Goal: Task Accomplishment & Management: Complete application form

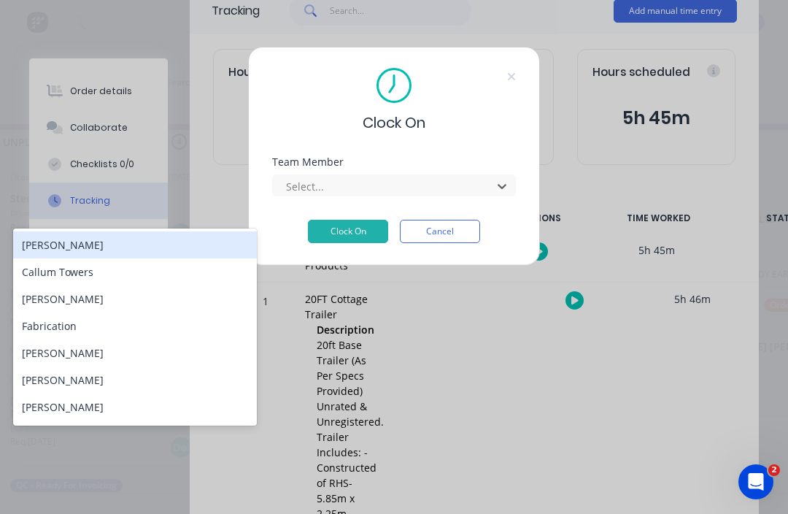
scroll to position [26, 151]
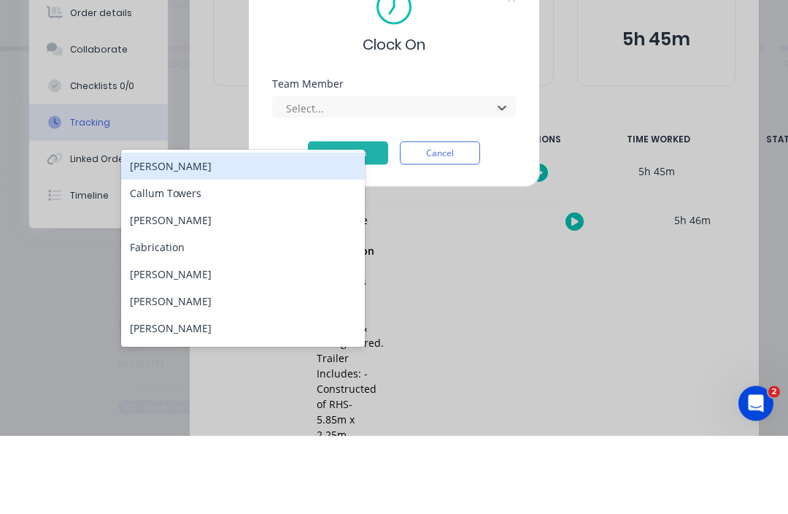
click at [241, 258] on div "Callum Towers" at bounding box center [243, 271] width 244 height 27
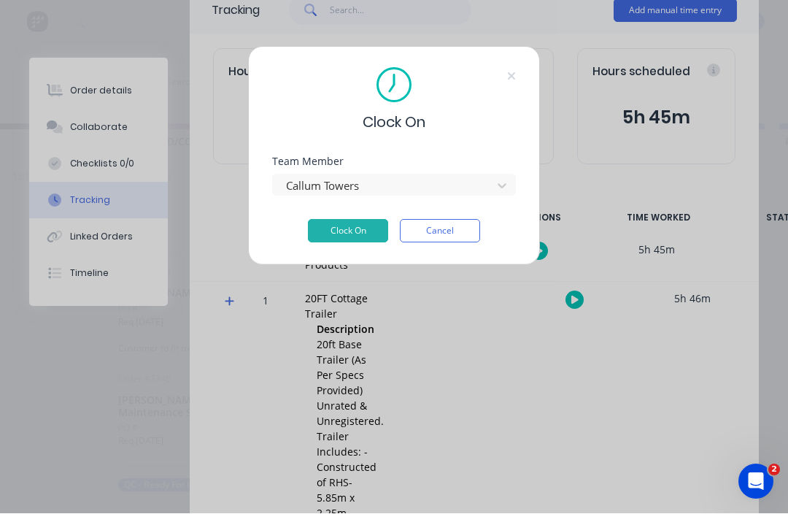
click at [378, 224] on button "Clock On" at bounding box center [348, 231] width 80 height 23
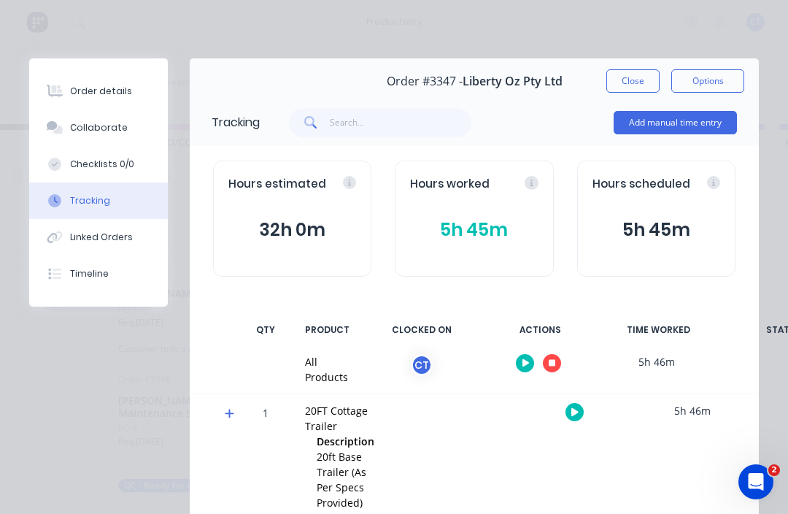
scroll to position [0, 0]
click at [667, 117] on button "Add manual time entry" at bounding box center [675, 122] width 123 height 23
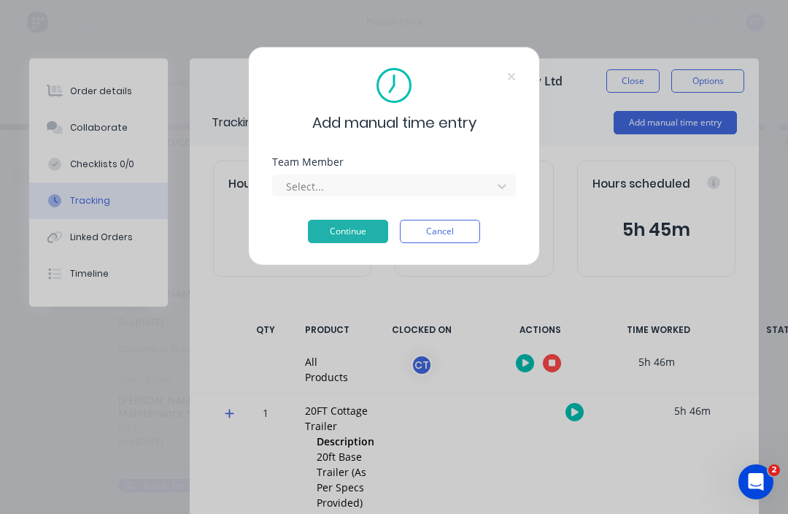
click at [502, 188] on icon at bounding box center [502, 186] width 9 height 5
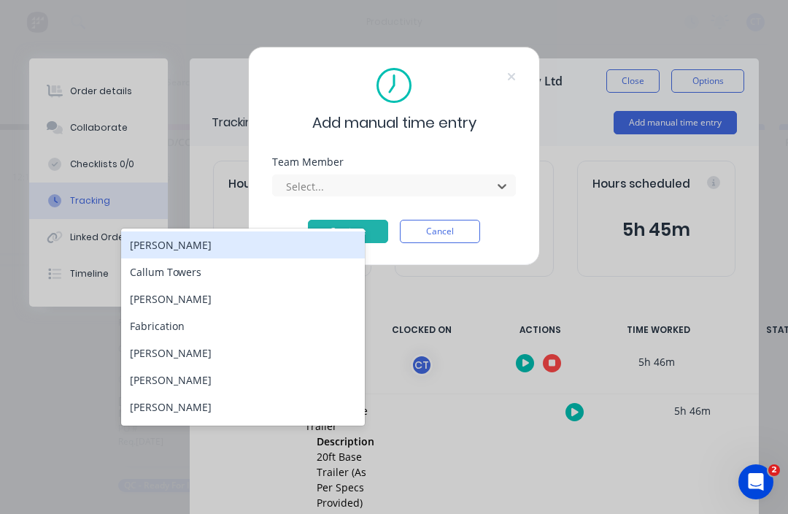
scroll to position [26, 43]
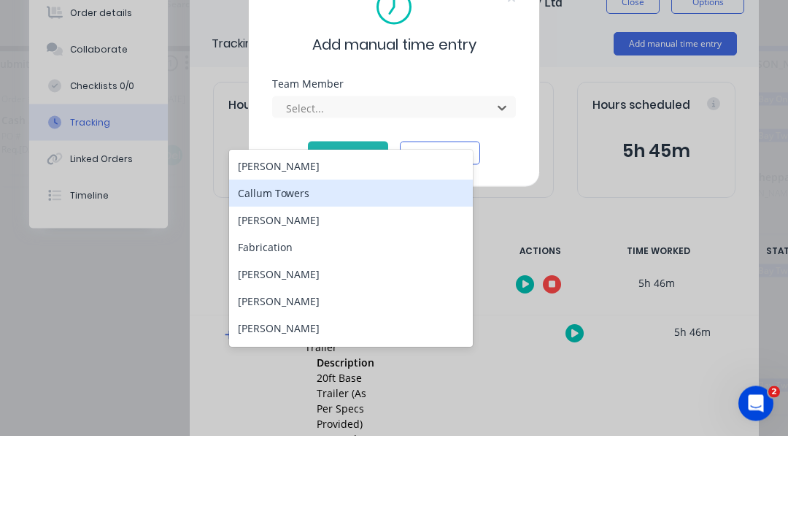
click at [357, 258] on div "Callum Towers" at bounding box center [351, 271] width 244 height 27
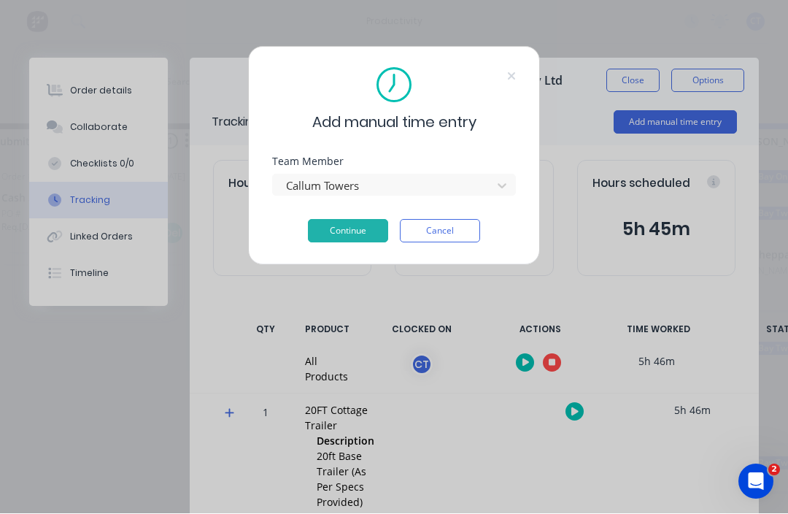
click at [368, 230] on button "Continue" at bounding box center [348, 231] width 80 height 23
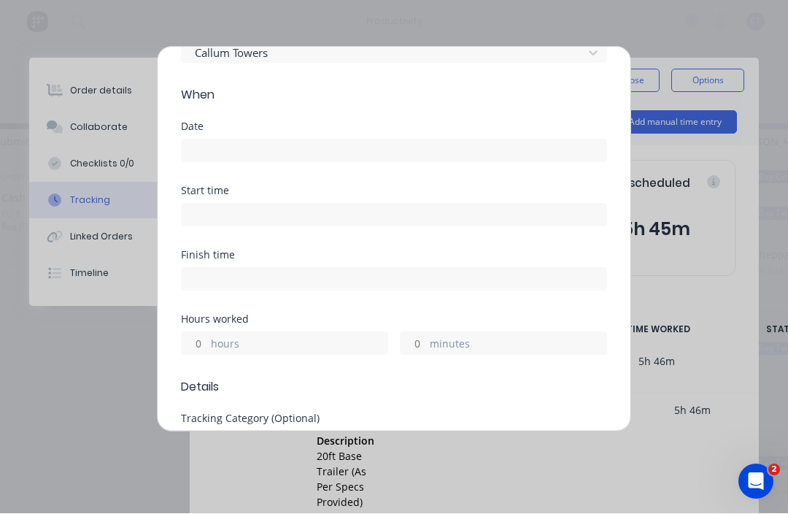
scroll to position [84, 0]
click at [239, 143] on input at bounding box center [394, 152] width 425 height 22
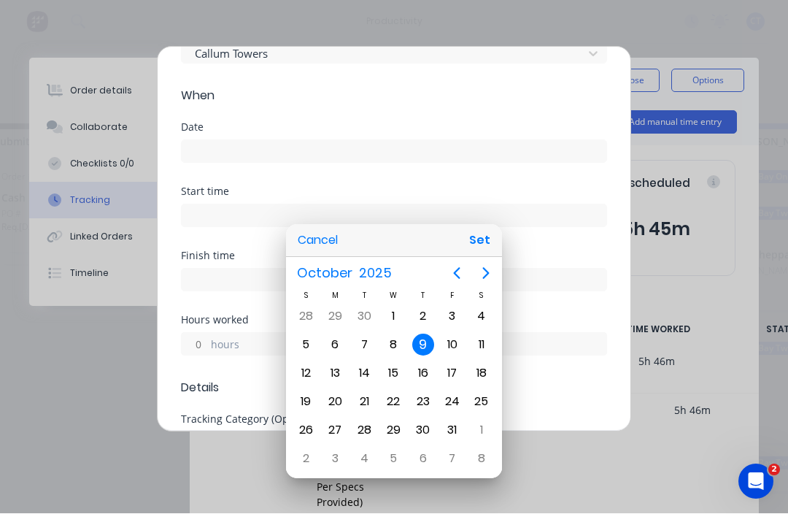
click at [339, 339] on div "6" at bounding box center [335, 345] width 22 height 22
click at [475, 231] on button "Set" at bounding box center [479, 241] width 33 height 26
type input "[DATE]"
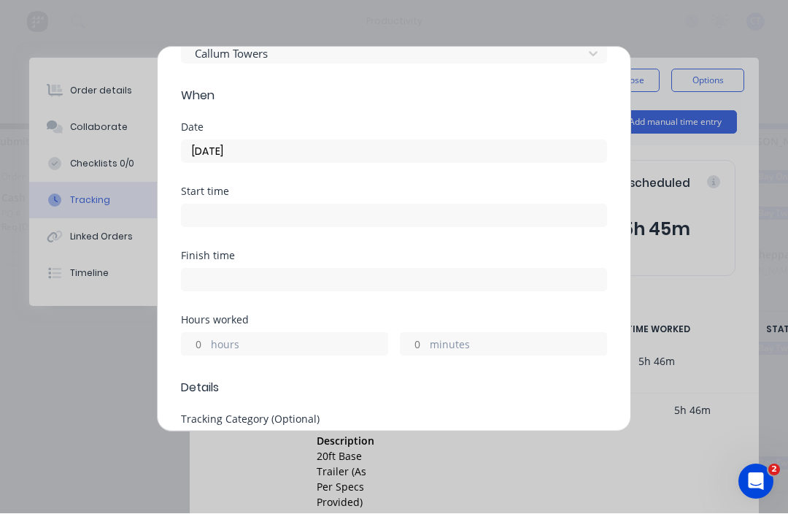
click at [381, 206] on input at bounding box center [394, 216] width 425 height 22
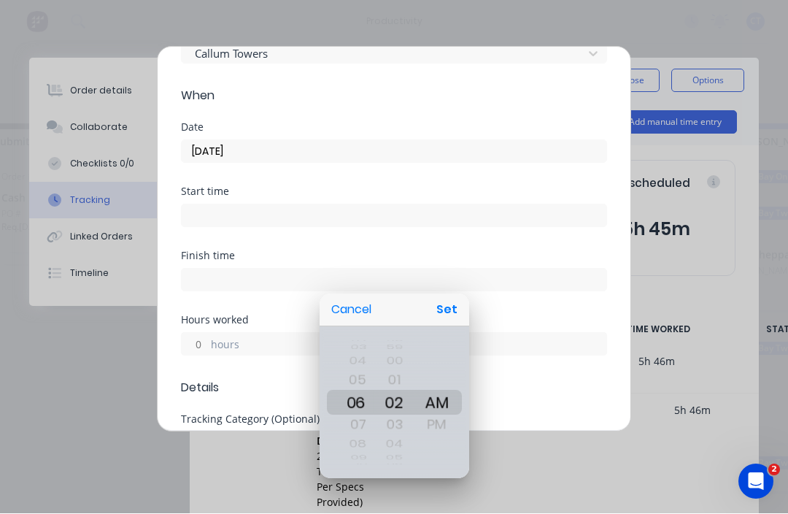
click at [452, 306] on button "Set" at bounding box center [446, 310] width 33 height 26
type input "06:02 AM"
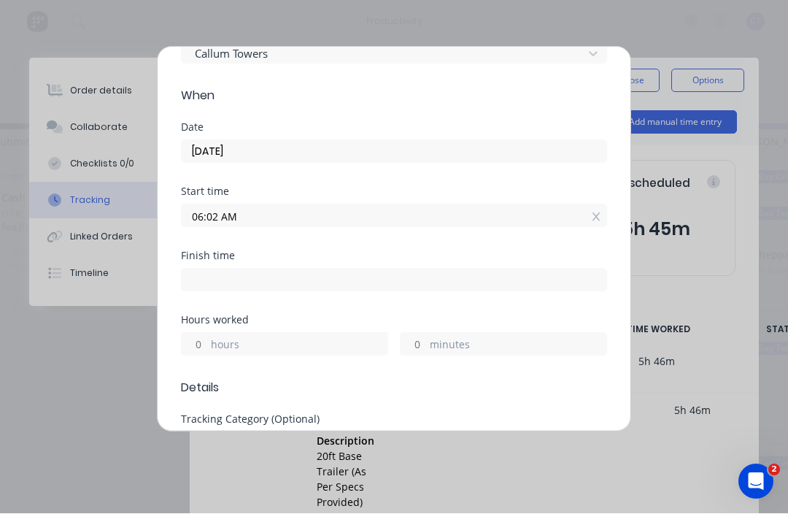
click at [344, 271] on input at bounding box center [394, 280] width 425 height 22
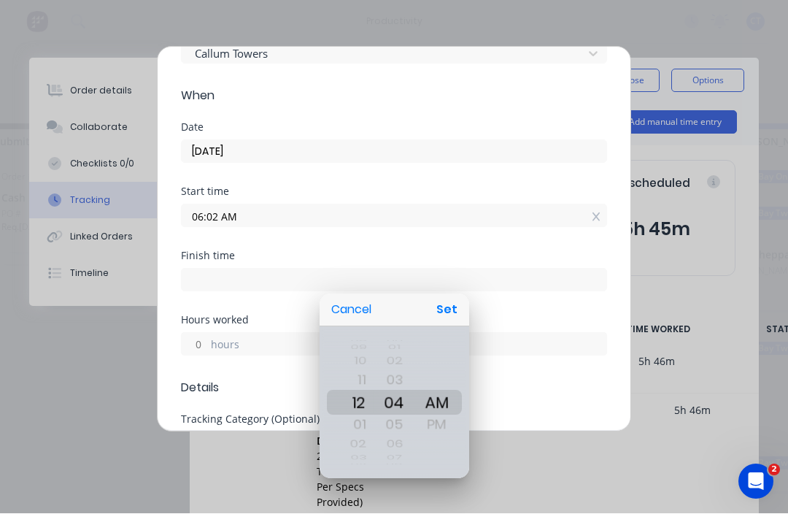
click at [443, 309] on button "Set" at bounding box center [446, 310] width 33 height 26
type input "12:04 AM"
type input "18"
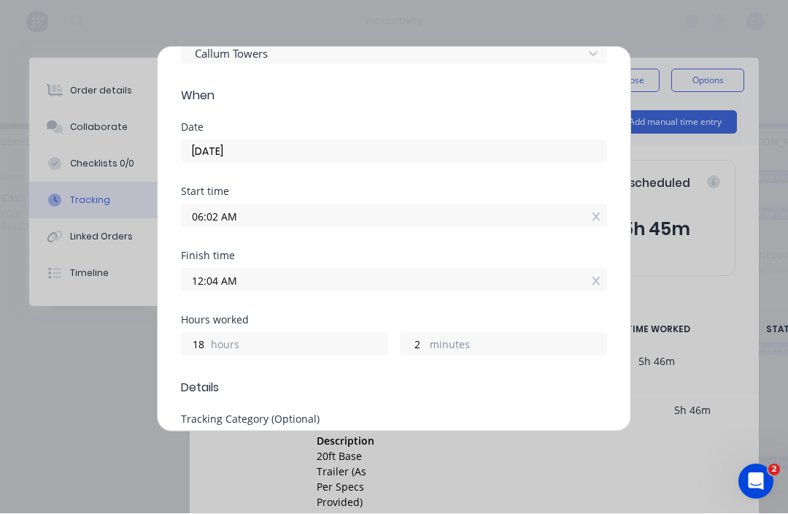
click at [348, 337] on label "hours" at bounding box center [299, 346] width 177 height 18
click at [207, 337] on input "18" at bounding box center [195, 344] width 26 height 22
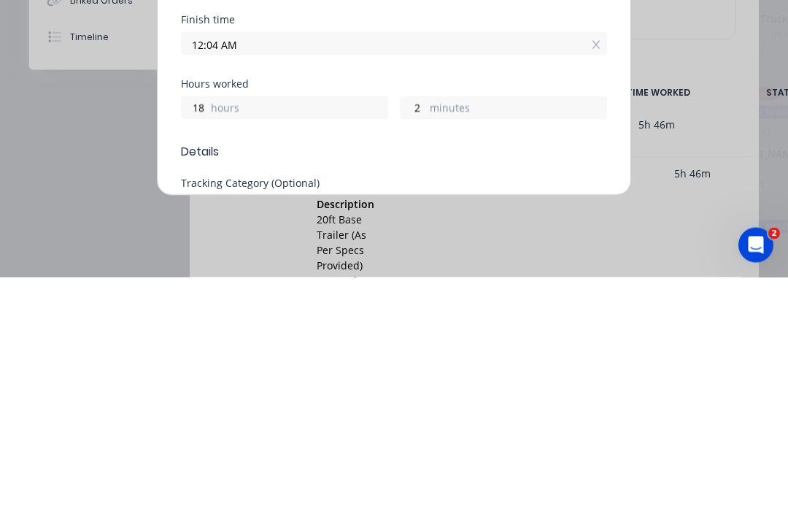
click at [332, 251] on div "Finish time 12:04 AM" at bounding box center [394, 283] width 426 height 64
type input "1"
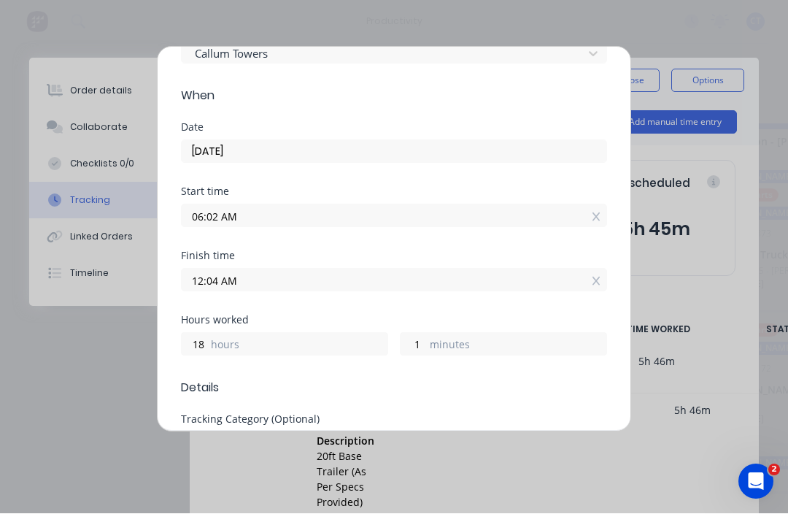
click at [341, 278] on input "12:04 AM" at bounding box center [394, 280] width 425 height 22
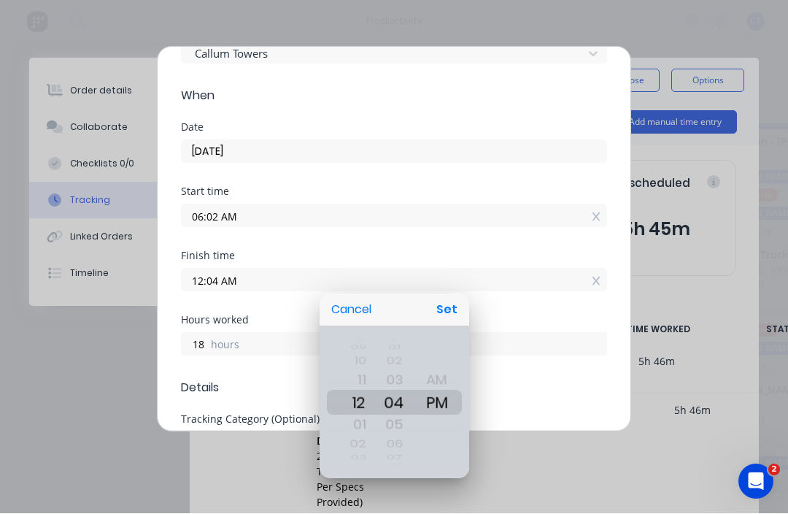
click at [454, 301] on button "Set" at bounding box center [446, 310] width 33 height 26
type input "12:04 PM"
type input "6"
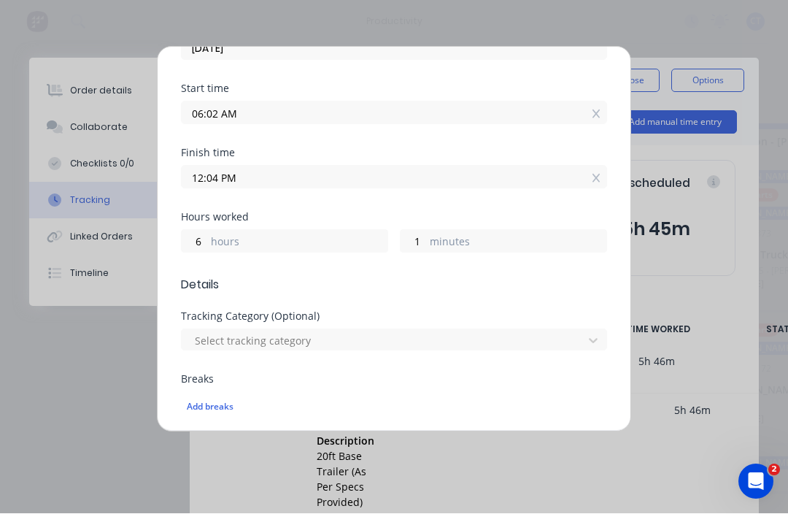
scroll to position [190, 0]
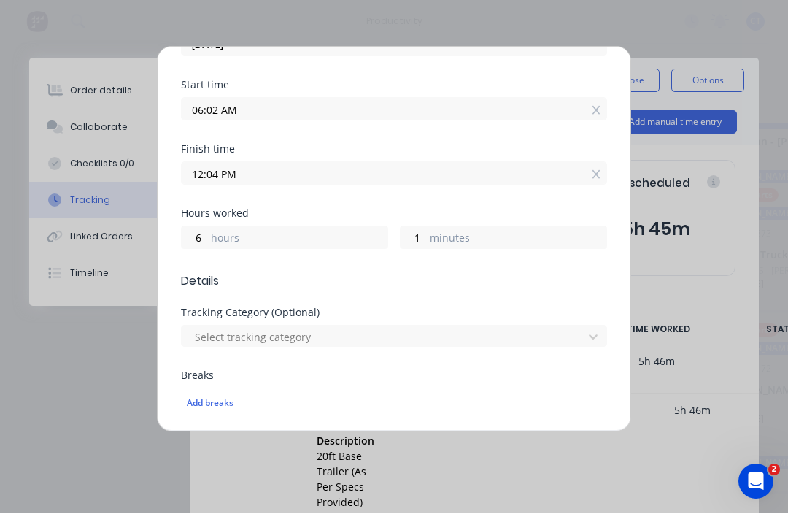
click at [252, 171] on input "12:04 PM" at bounding box center [394, 174] width 425 height 22
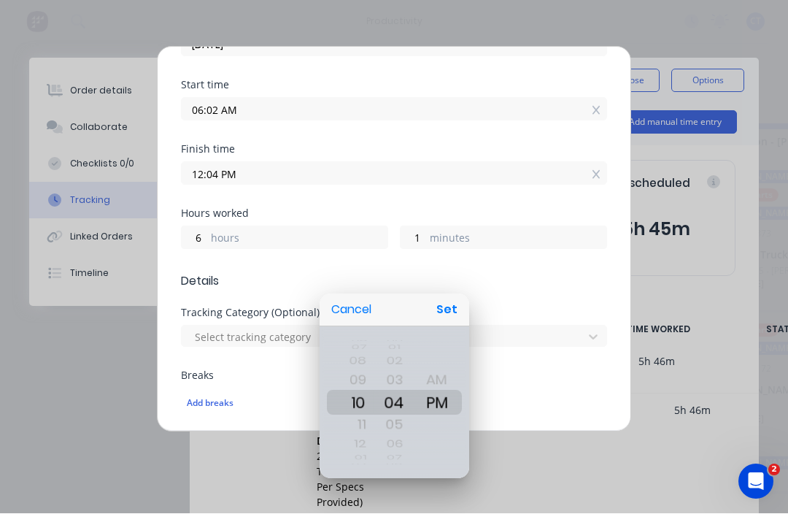
click at [442, 303] on button "Set" at bounding box center [446, 310] width 33 height 26
type input "10:04 PM"
type input "16"
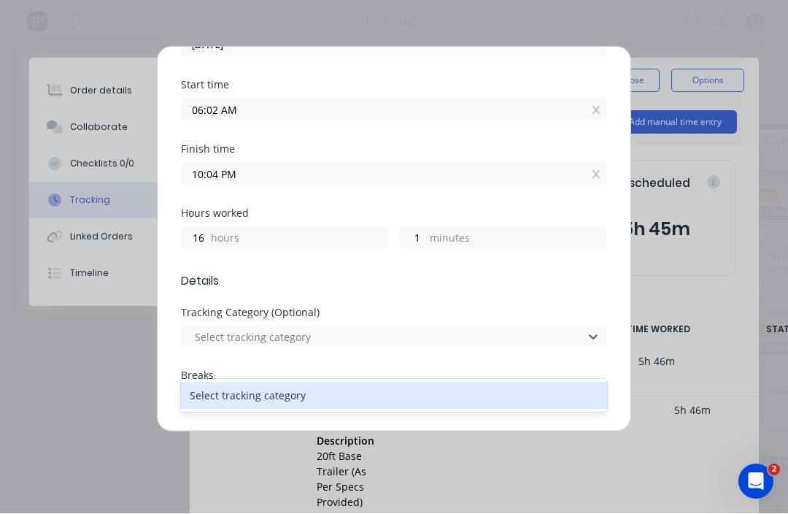
click at [519, 394] on div "Add breaks" at bounding box center [394, 403] width 414 height 19
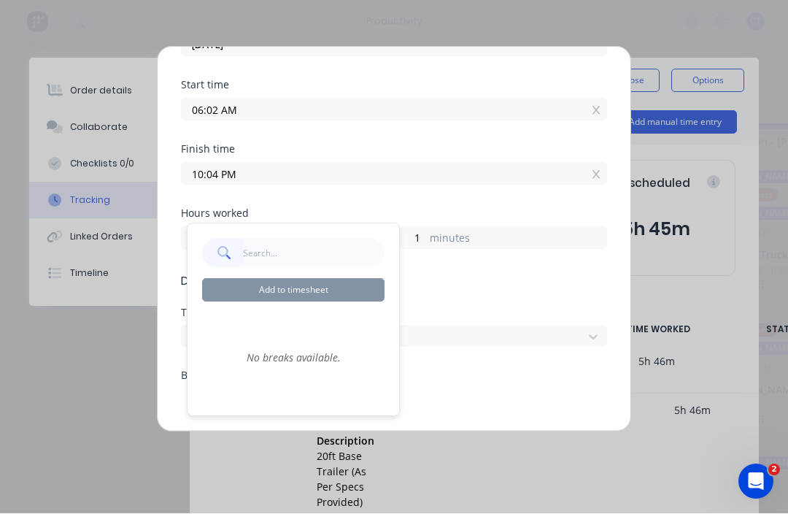
click at [492, 374] on div "Breaks" at bounding box center [394, 376] width 426 height 10
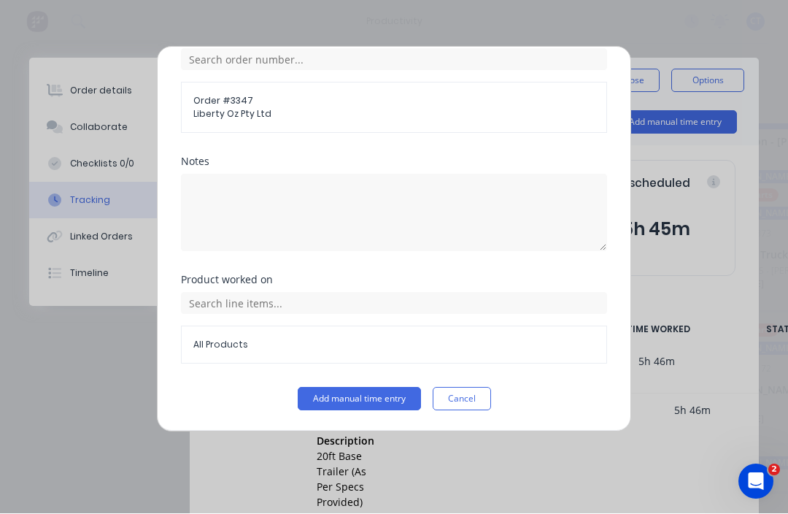
scroll to position [601, 0]
click at [379, 389] on button "Add manual time entry" at bounding box center [359, 398] width 123 height 23
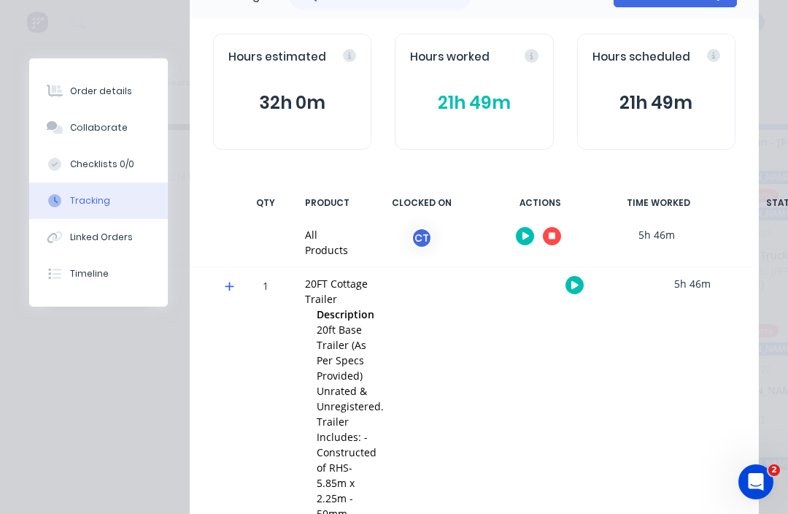
scroll to position [128, 0]
click at [489, 88] on button "21h 49m" at bounding box center [474, 102] width 128 height 28
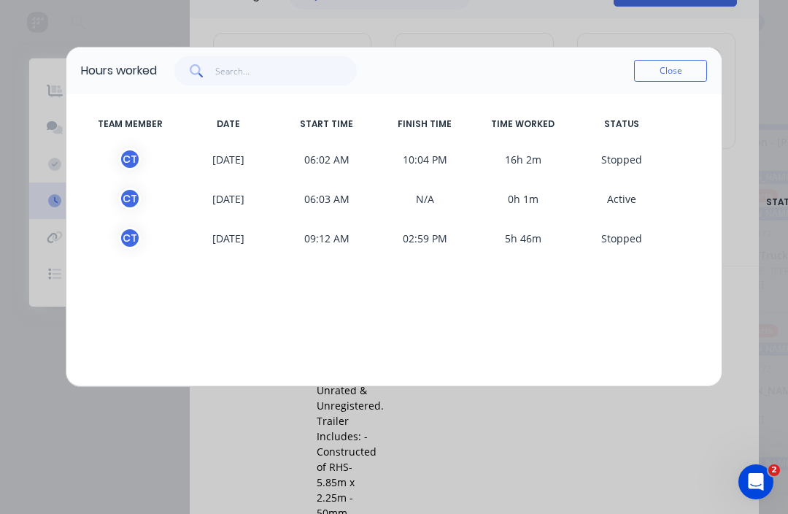
click at [495, 147] on div "C T [DATE] 06:02 AM 10:04 PM 16h 2m S topped" at bounding box center [394, 158] width 626 height 39
click at [638, 158] on span "S topped" at bounding box center [621, 159] width 98 height 22
click at [123, 158] on div "C T" at bounding box center [130, 159] width 22 height 22
click at [665, 73] on button "Close" at bounding box center [670, 71] width 73 height 22
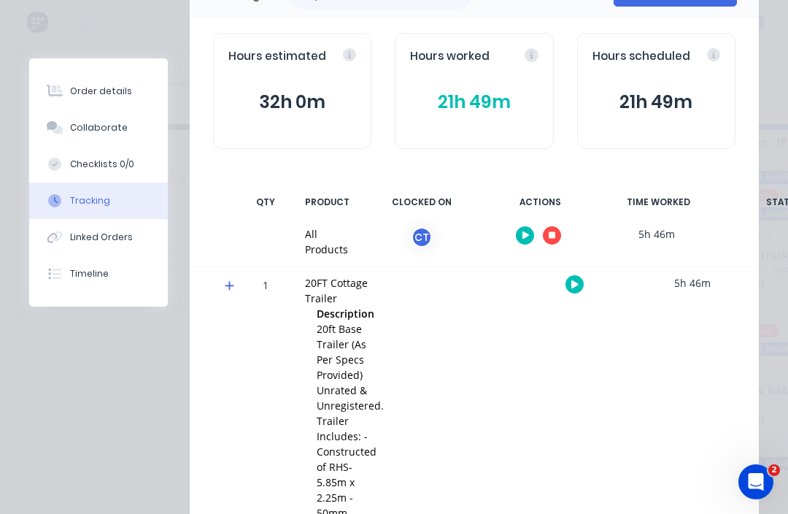
click at [80, 190] on button "Tracking" at bounding box center [98, 200] width 139 height 36
click at [68, 191] on button "Tracking" at bounding box center [98, 200] width 139 height 36
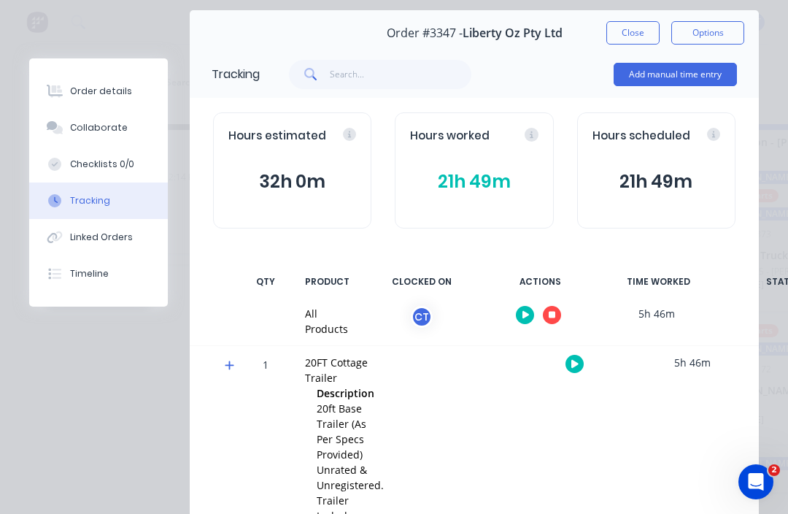
scroll to position [47, 0]
click at [692, 63] on button "Add manual time entry" at bounding box center [675, 74] width 123 height 23
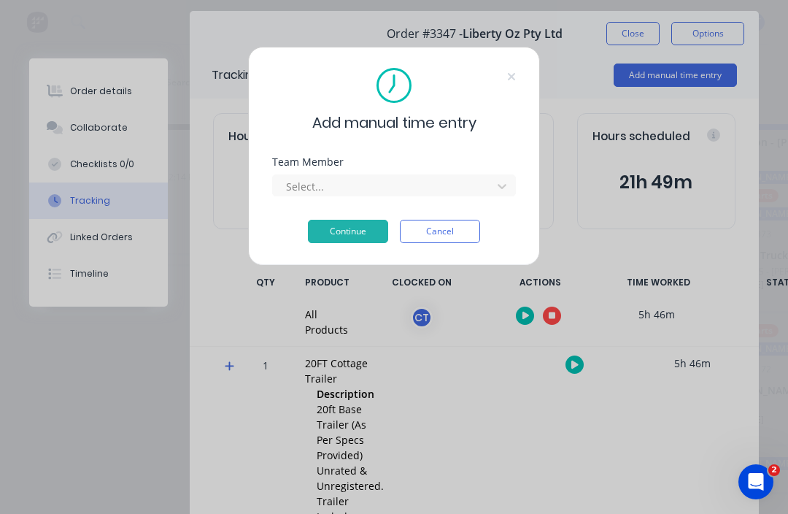
click at [475, 161] on div "Team Member" at bounding box center [394, 162] width 244 height 10
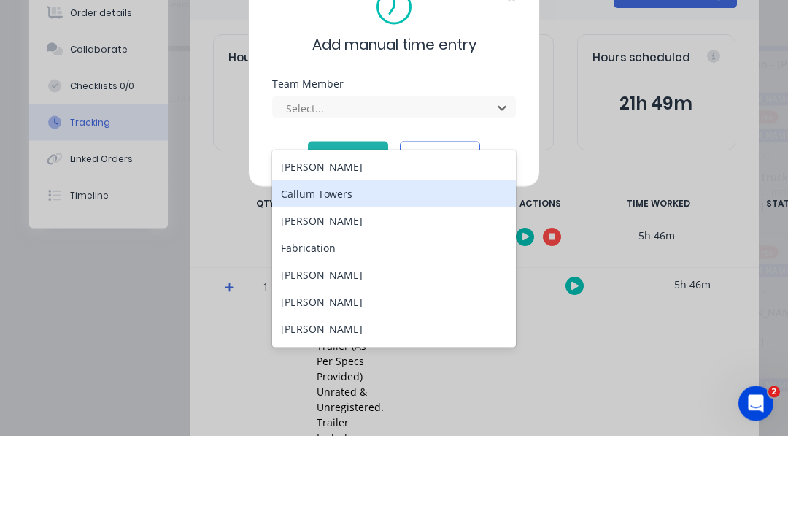
click at [366, 258] on div "Callum Towers" at bounding box center [394, 271] width 244 height 27
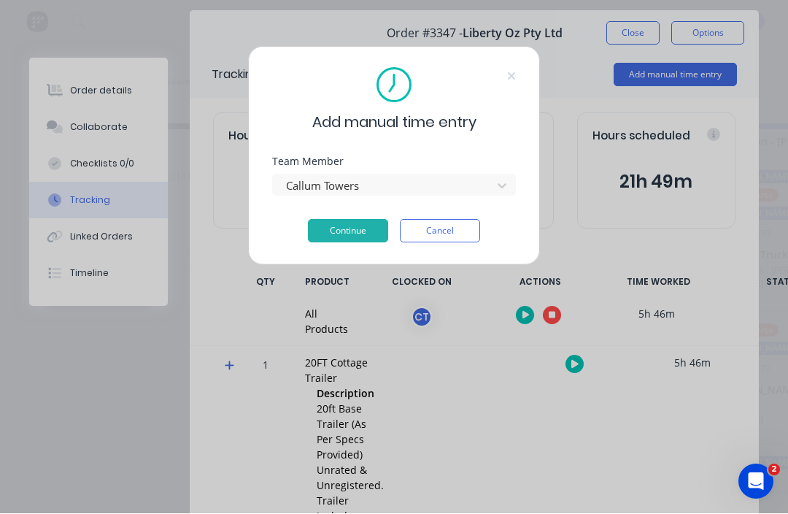
click at [374, 228] on button "Continue" at bounding box center [348, 231] width 80 height 23
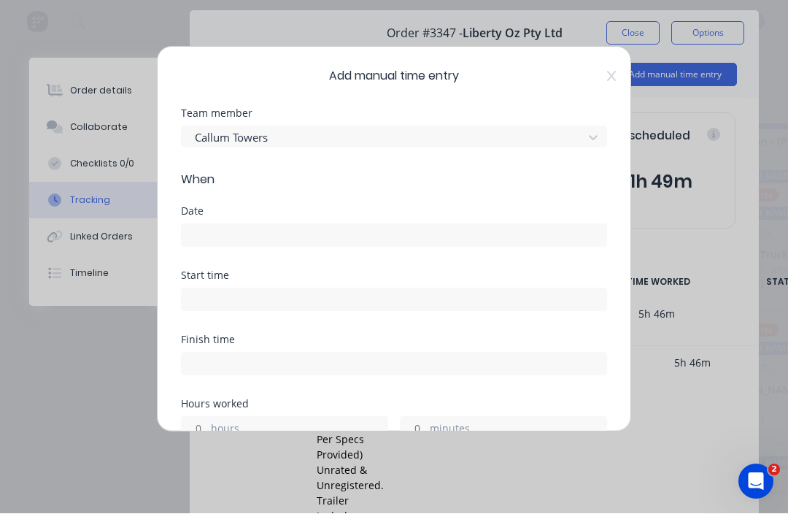
scroll to position [0, 0]
click at [333, 235] on input at bounding box center [394, 236] width 425 height 22
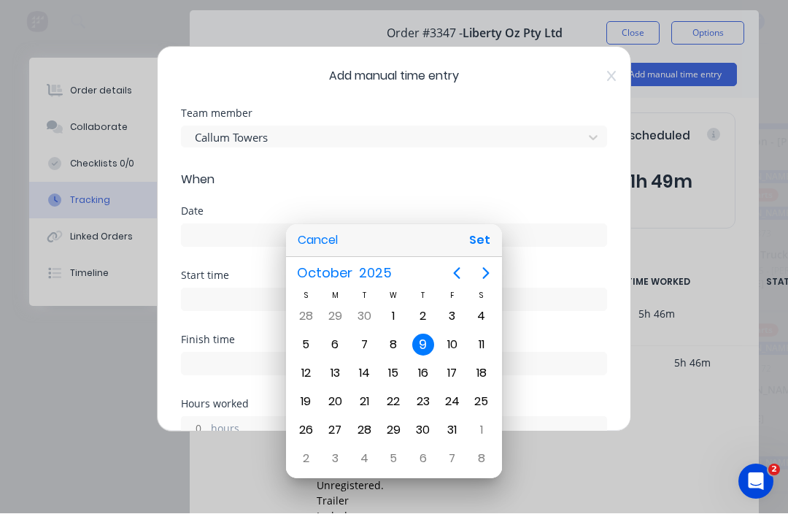
click at [368, 338] on div "7" at bounding box center [364, 345] width 22 height 22
click at [484, 244] on button "Set" at bounding box center [479, 241] width 33 height 26
type input "[DATE]"
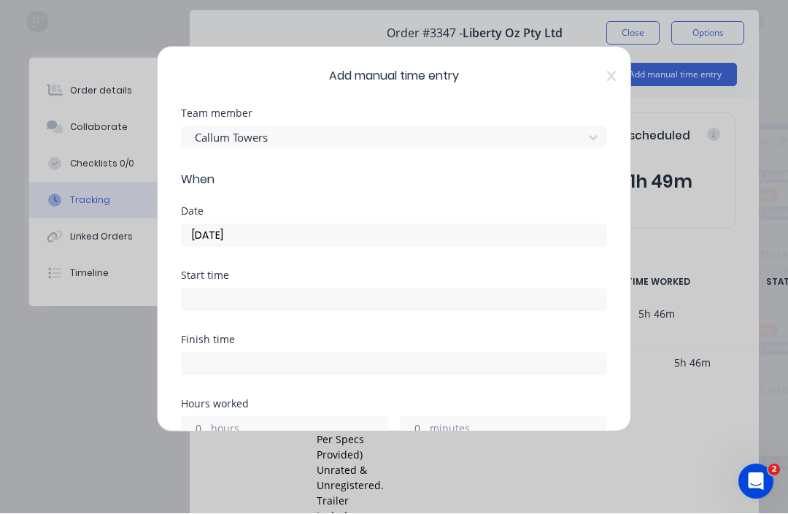
click at [388, 289] on input at bounding box center [394, 300] width 425 height 22
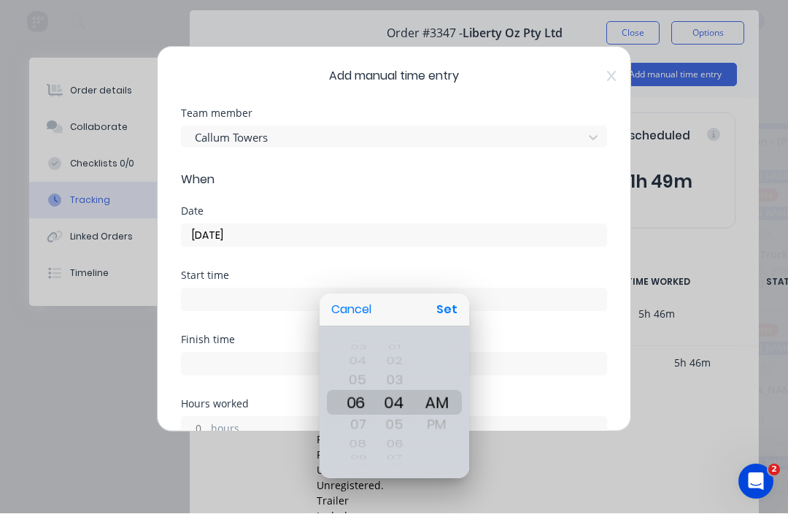
click at [449, 305] on button "Set" at bounding box center [446, 310] width 33 height 26
type input "06:04 AM"
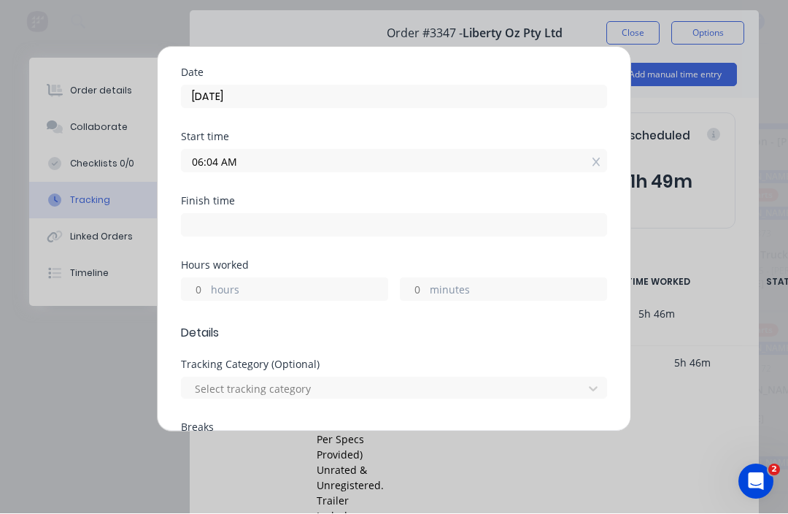
scroll to position [140, 0]
click at [403, 219] on input at bounding box center [394, 224] width 425 height 22
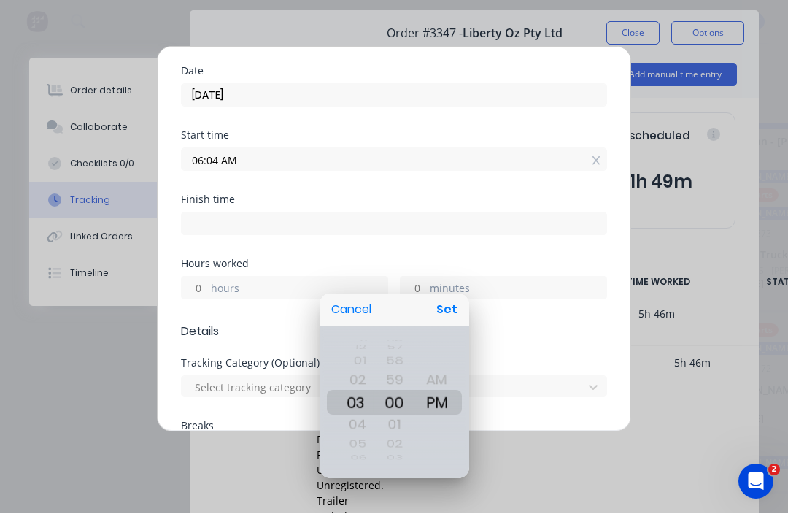
click at [444, 310] on button "Set" at bounding box center [446, 310] width 33 height 26
type input "03:00 PM"
type input "8"
type input "56"
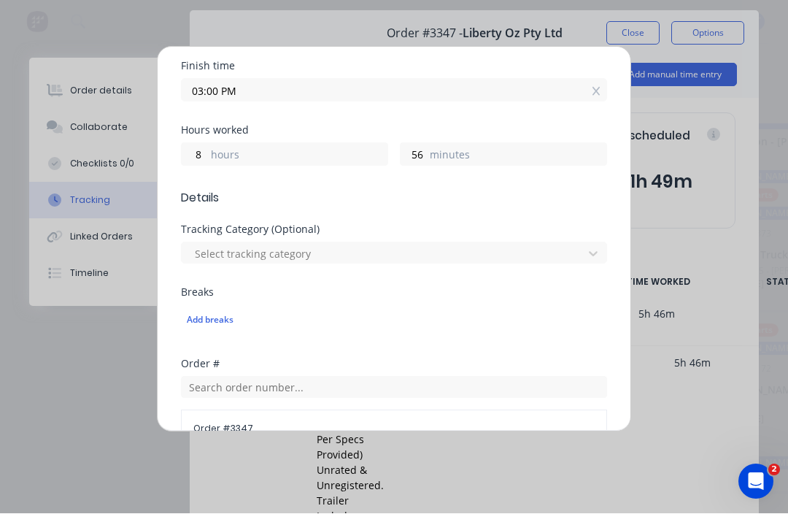
scroll to position [275, 0]
click at [222, 325] on div "Add breaks" at bounding box center [394, 318] width 414 height 19
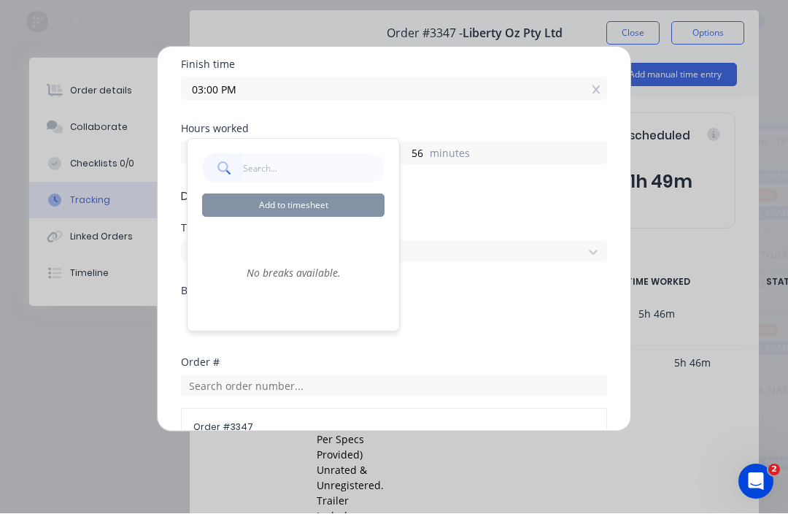
click at [347, 154] on input "text" at bounding box center [314, 168] width 142 height 29
click at [355, 154] on input "text" at bounding box center [314, 168] width 142 height 29
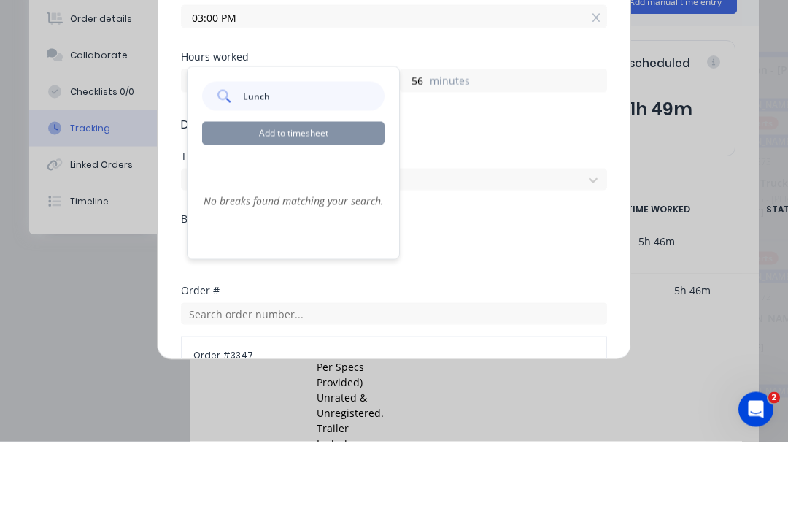
type input "Lunch"
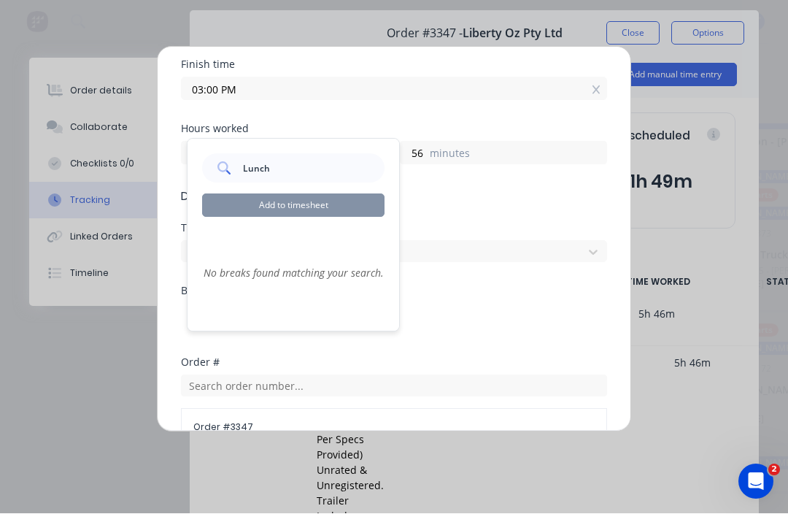
click at [305, 163] on div "Lunch Add to timesheet" at bounding box center [293, 185] width 182 height 63
click at [319, 154] on input "Lunch" at bounding box center [314, 168] width 142 height 29
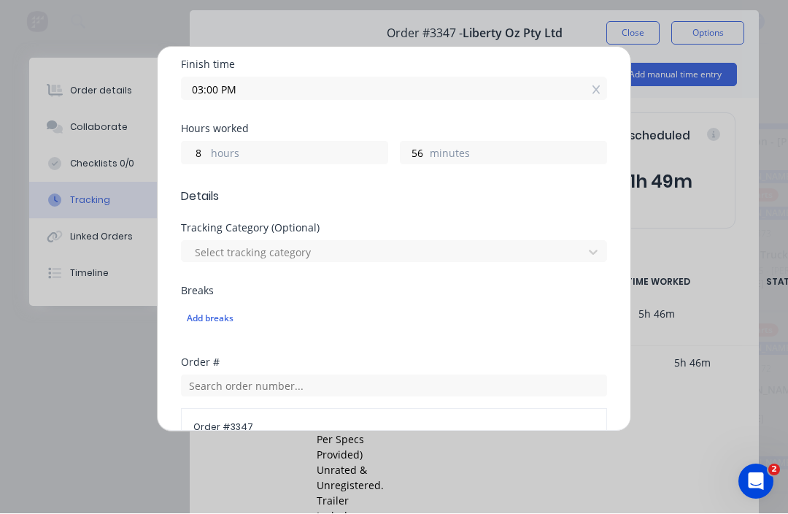
click at [588, 96] on input "03:00 PM" at bounding box center [394, 89] width 425 height 22
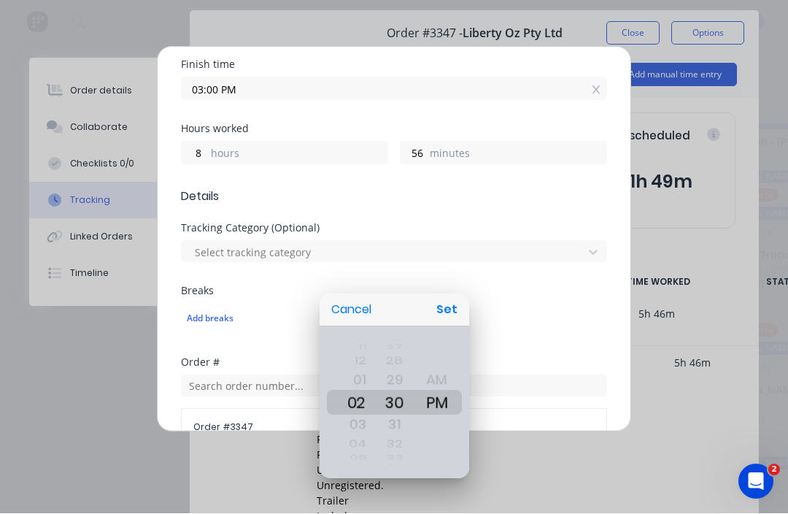
click at [451, 307] on button "Set" at bounding box center [446, 310] width 33 height 26
type input "02:30 PM"
type input "26"
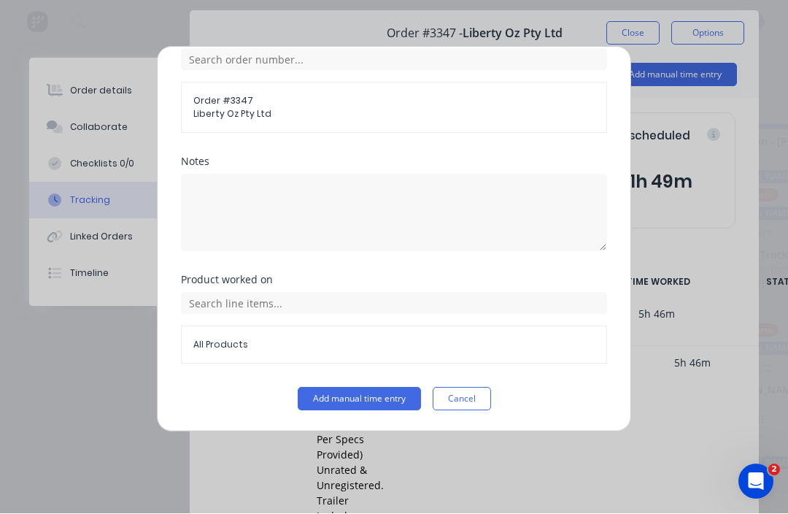
scroll to position [601, 0]
click at [384, 397] on button "Add manual time entry" at bounding box center [359, 398] width 123 height 23
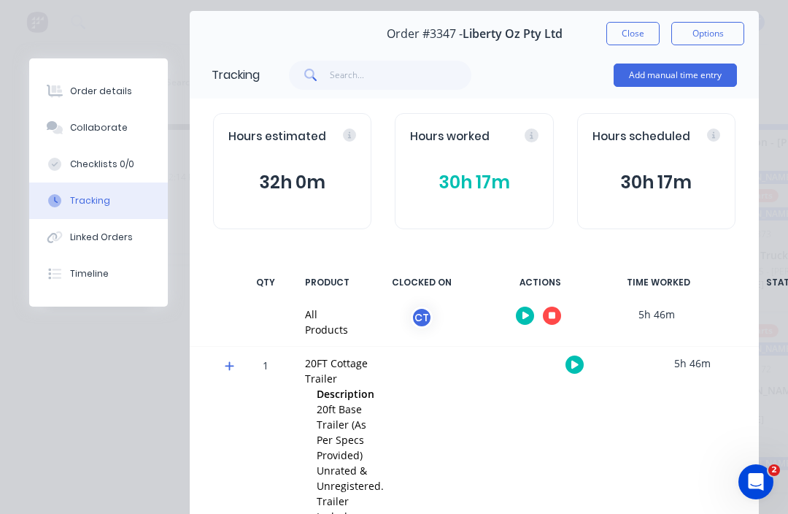
click at [664, 74] on button "Add manual time entry" at bounding box center [675, 74] width 123 height 23
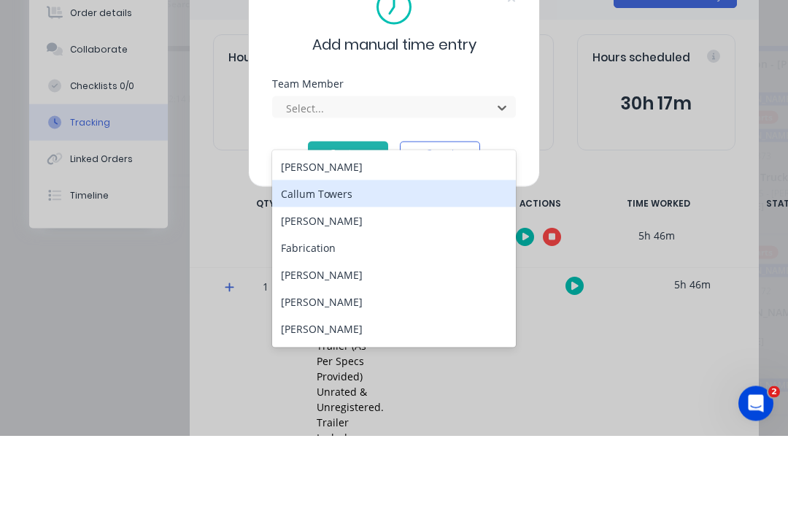
click at [390, 258] on div "Callum Towers" at bounding box center [394, 271] width 244 height 27
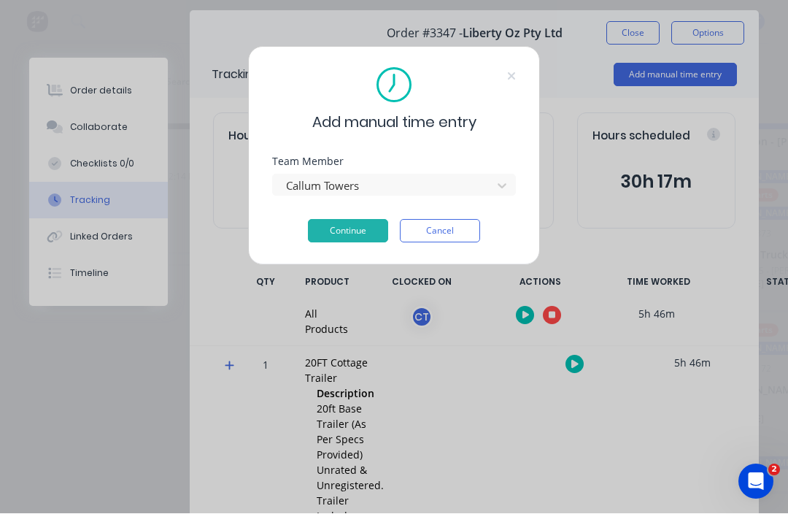
click at [376, 225] on button "Continue" at bounding box center [348, 231] width 80 height 23
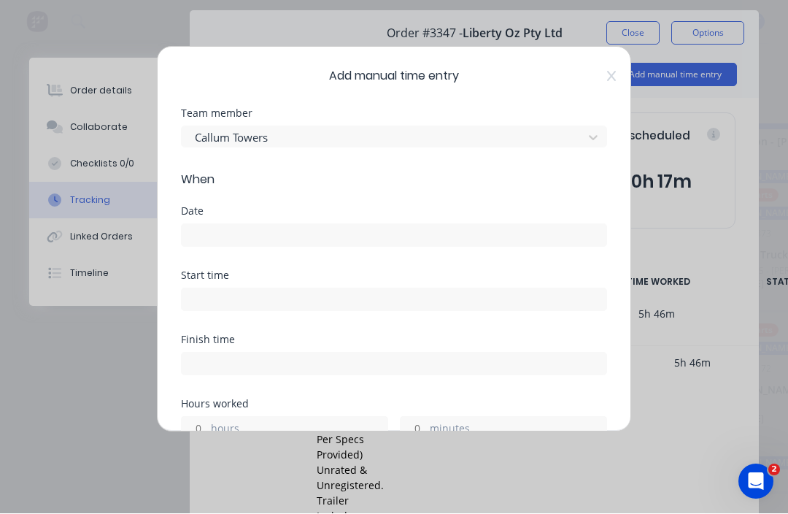
click at [402, 225] on input at bounding box center [394, 236] width 425 height 22
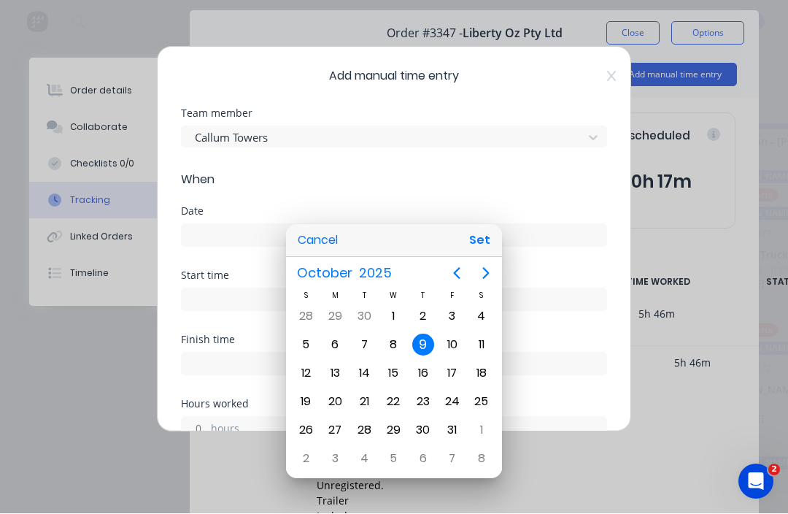
click at [388, 341] on div "8" at bounding box center [393, 345] width 22 height 22
click at [481, 238] on button "Set" at bounding box center [479, 241] width 33 height 26
type input "[DATE]"
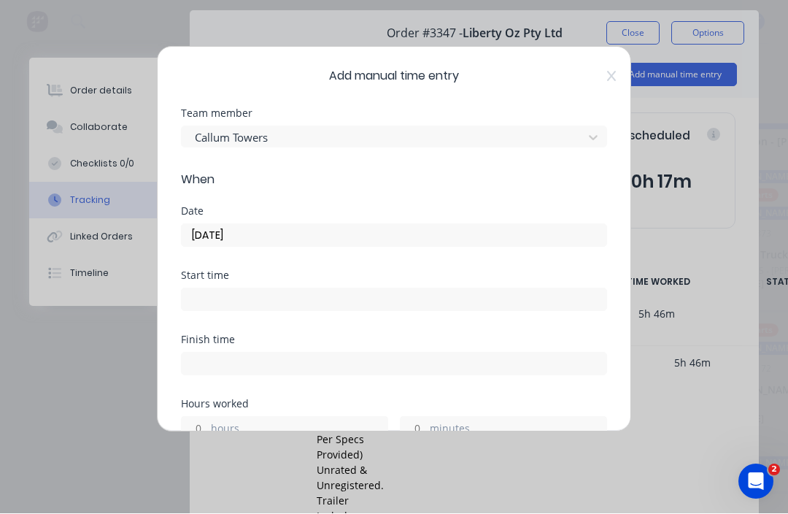
click at [318, 290] on input at bounding box center [394, 300] width 425 height 22
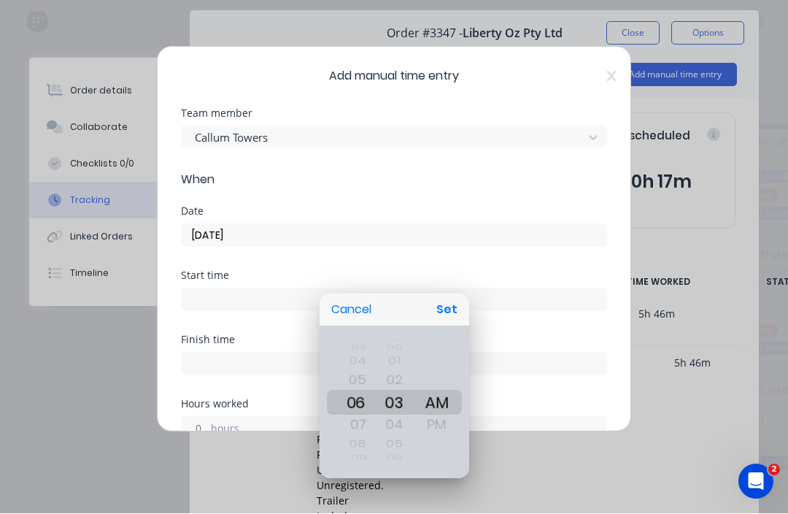
click at [449, 306] on button "Set" at bounding box center [446, 310] width 33 height 26
type input "06:03 AM"
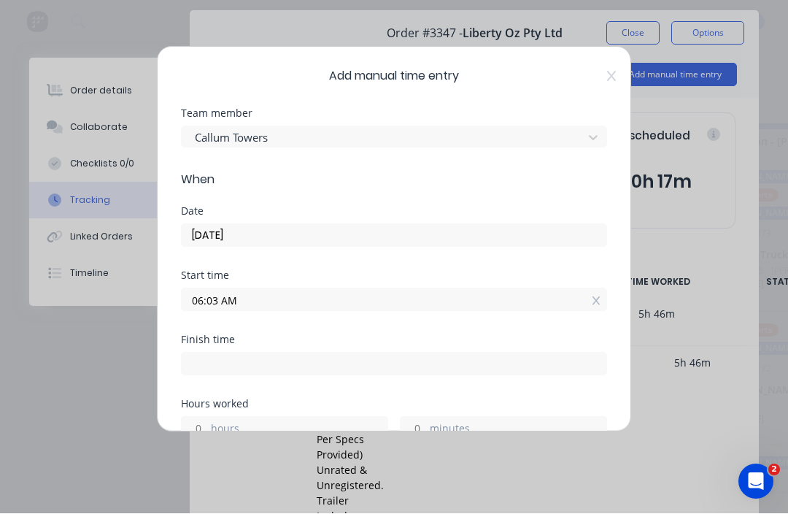
click at [381, 353] on input at bounding box center [394, 364] width 425 height 22
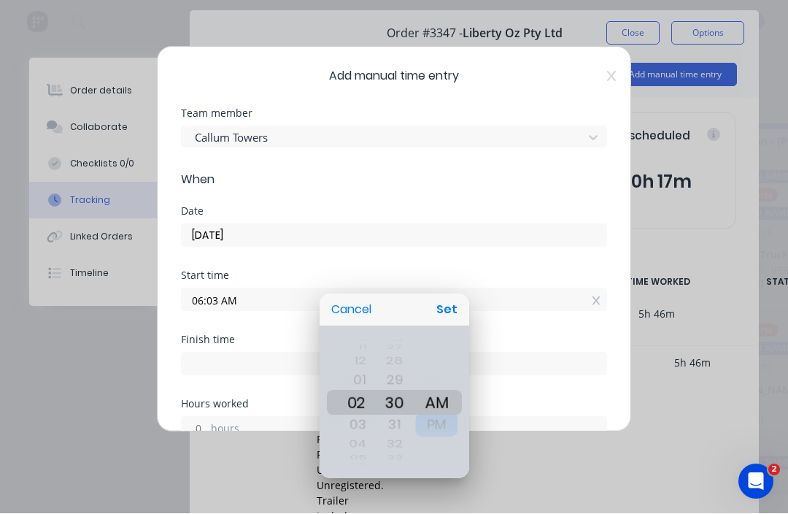
click at [444, 423] on div "PM" at bounding box center [436, 425] width 42 height 24
click at [444, 306] on button "Set" at bounding box center [446, 310] width 33 height 26
type input "02:30 PM"
type input "8"
type input "27"
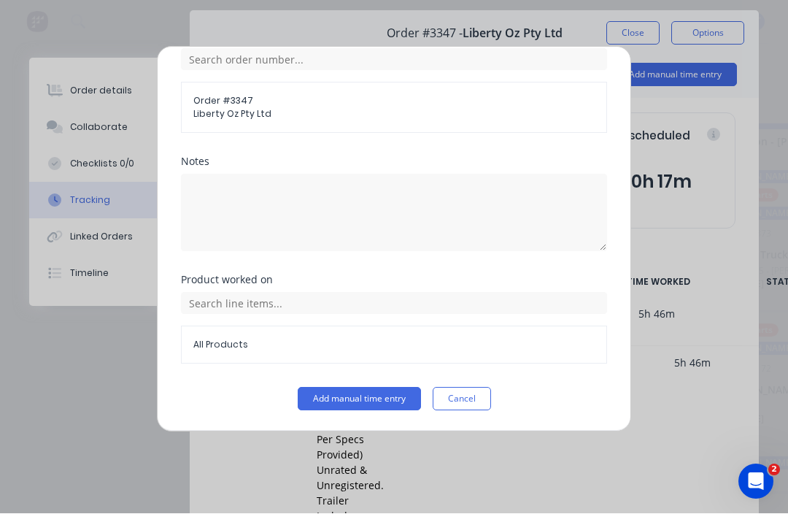
click at [368, 394] on button "Add manual time entry" at bounding box center [359, 398] width 123 height 23
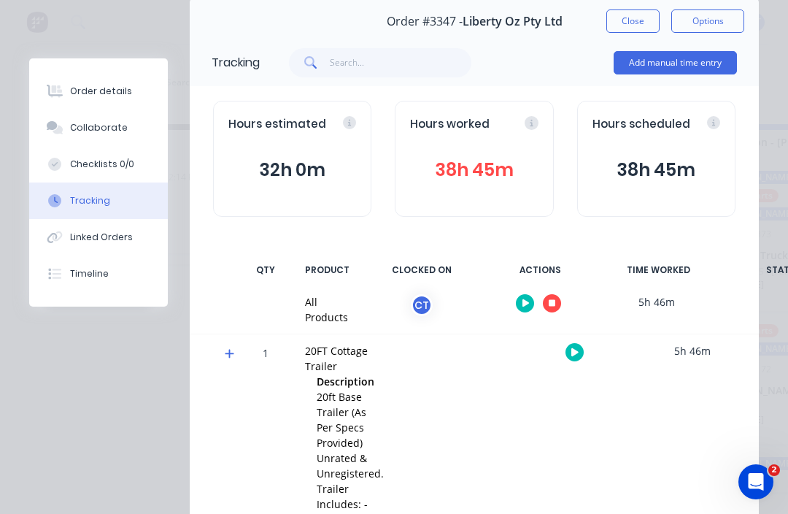
scroll to position [50, 0]
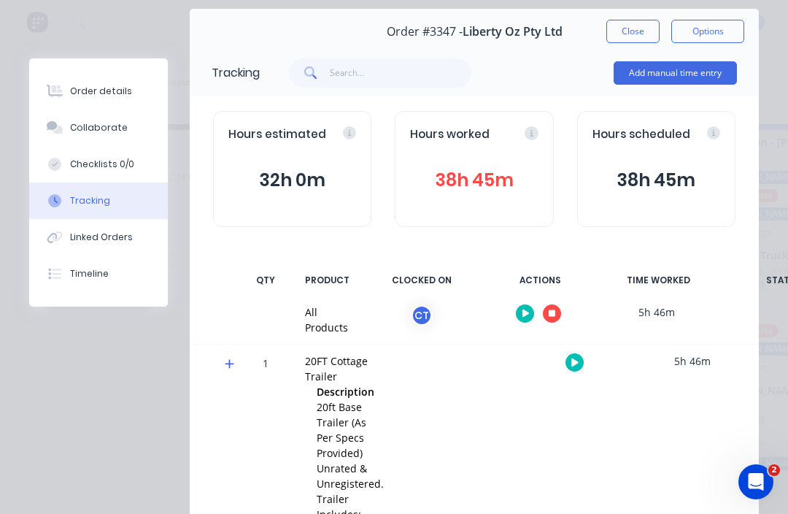
click at [484, 187] on button "38h 45m" at bounding box center [474, 180] width 128 height 28
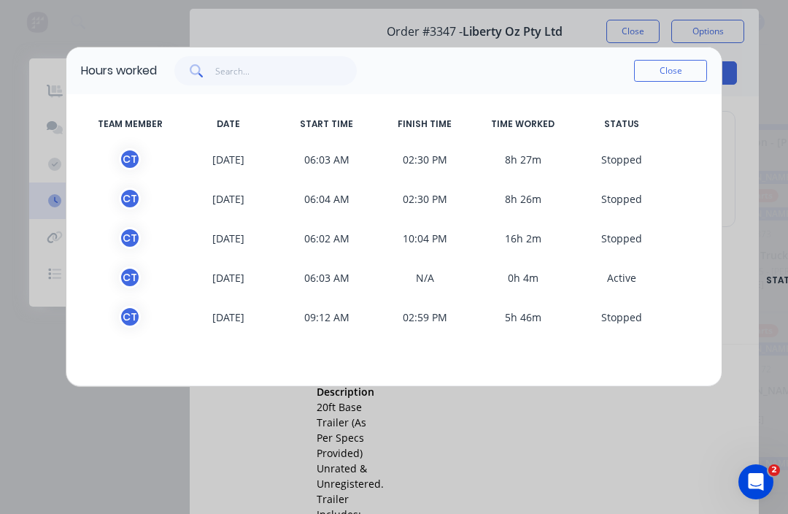
click at [678, 63] on button "Close" at bounding box center [670, 71] width 73 height 22
